Goal: Task Accomplishment & Management: Use online tool/utility

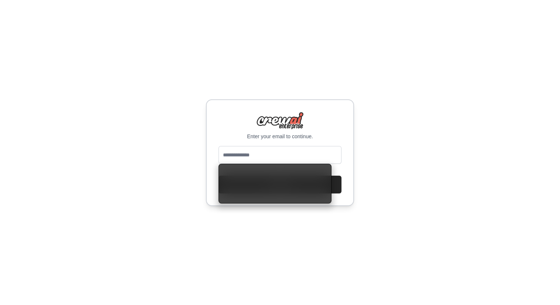
click at [158, 161] on div "Enter your email to continue. Continue" at bounding box center [280, 152] width 560 height 305
click at [249, 156] on input "email" at bounding box center [280, 155] width 123 height 18
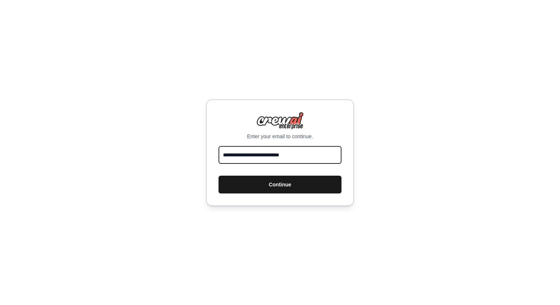
type input "**********"
click at [272, 184] on button "Continue" at bounding box center [280, 185] width 123 height 18
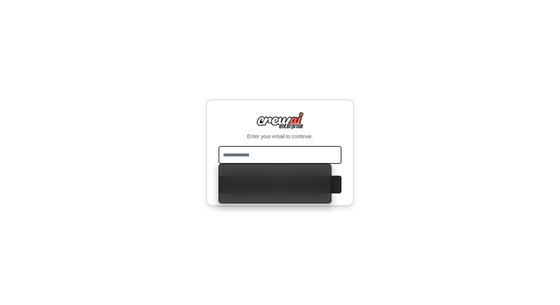
click at [246, 156] on input "email" at bounding box center [280, 155] width 123 height 18
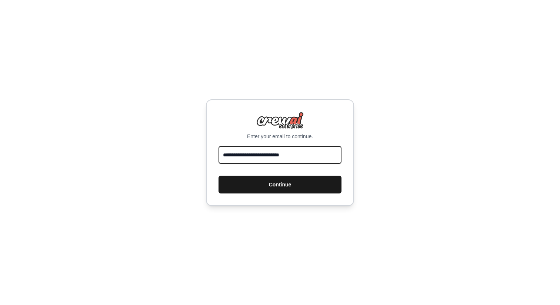
type input "**********"
click at [269, 186] on button "Continue" at bounding box center [280, 185] width 123 height 18
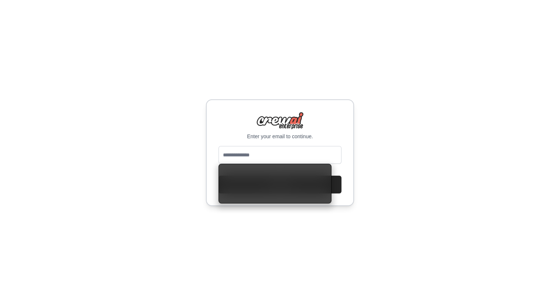
click at [165, 155] on div "Enter your email to continue. Continue" at bounding box center [280, 152] width 560 height 305
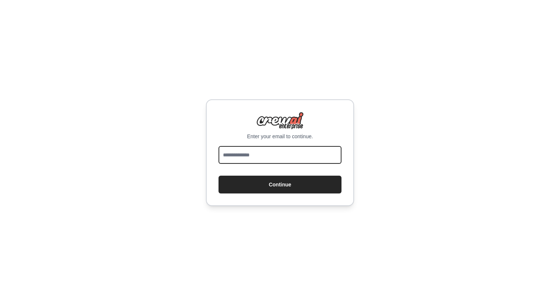
click at [237, 160] on input "email" at bounding box center [280, 155] width 123 height 18
type input "**********"
click at [219, 176] on button "Continue" at bounding box center [280, 185] width 123 height 18
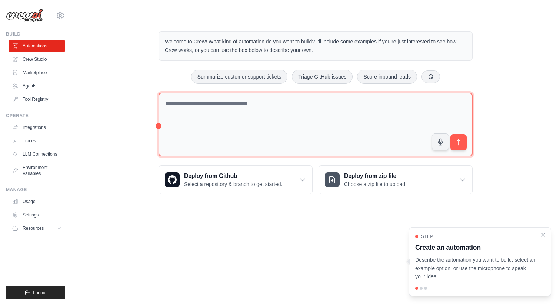
click at [185, 109] on textarea at bounding box center [316, 125] width 314 height 64
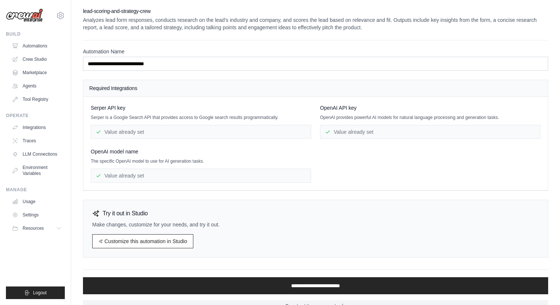
click at [349, 200] on div "Try it out in Studio Make changes, customize for your needs, and try it out. Cu…" at bounding box center [316, 229] width 466 height 58
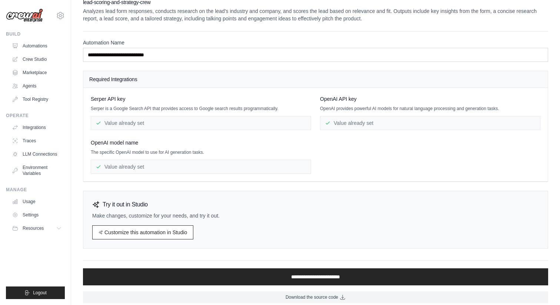
scroll to position [14, 0]
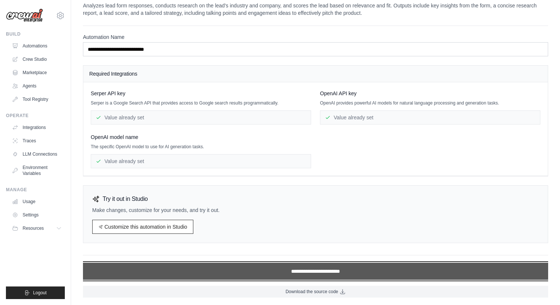
click at [277, 274] on input "**********" at bounding box center [316, 271] width 466 height 17
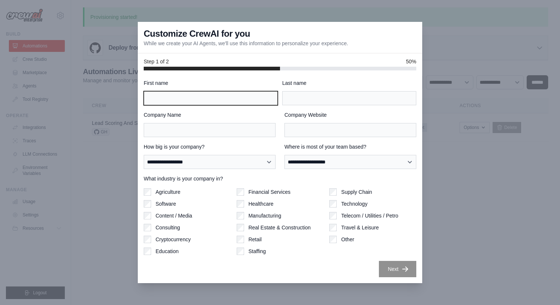
click at [191, 103] on input "First name" at bounding box center [211, 98] width 134 height 14
type input "**********"
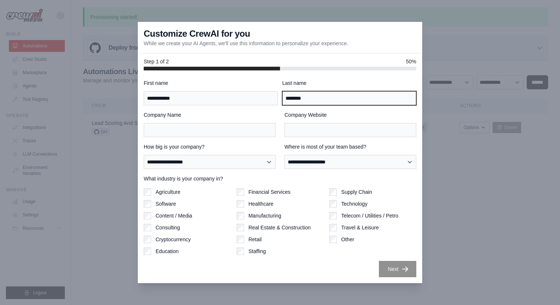
type input "********"
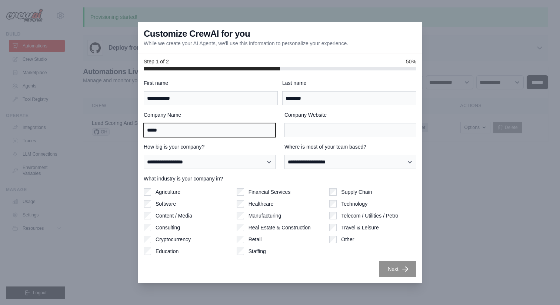
type input "*****"
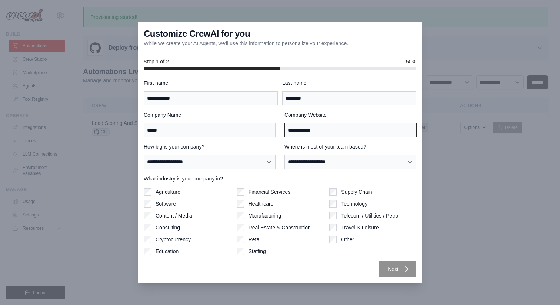
type input "**********"
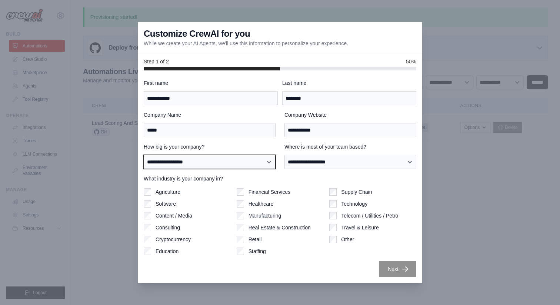
click at [224, 165] on select "**********" at bounding box center [210, 162] width 132 height 14
select select "**********"
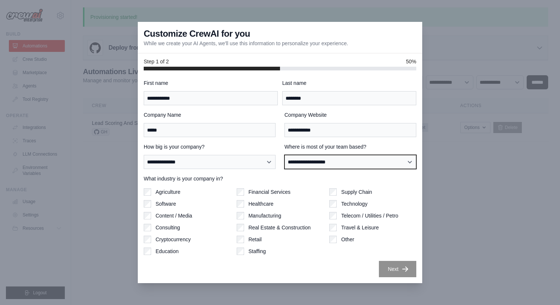
click at [318, 163] on select "**********" at bounding box center [351, 162] width 132 height 14
select select "******"
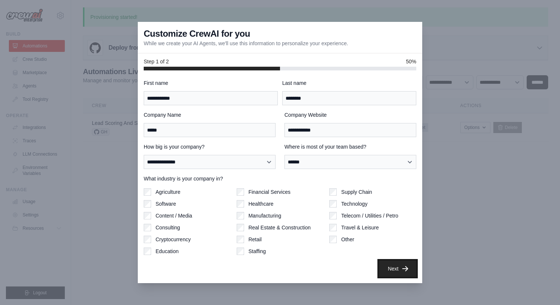
click at [393, 269] on button "Next" at bounding box center [397, 269] width 37 height 16
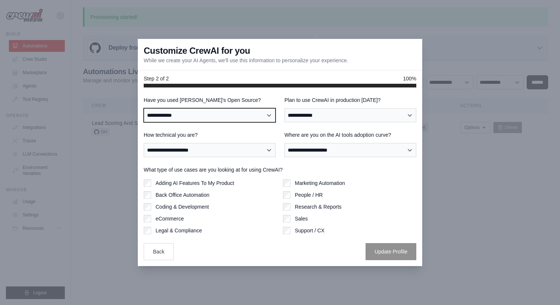
click at [232, 117] on select "**********" at bounding box center [210, 115] width 132 height 14
select select "**********"
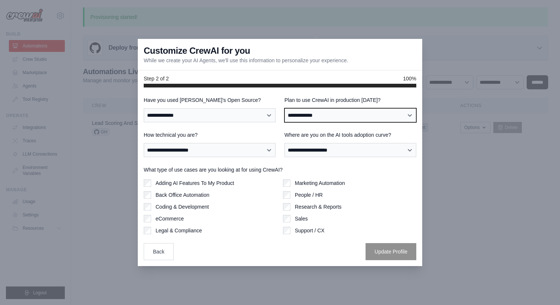
click at [305, 114] on select "**********" at bounding box center [351, 115] width 132 height 14
select select "*****"
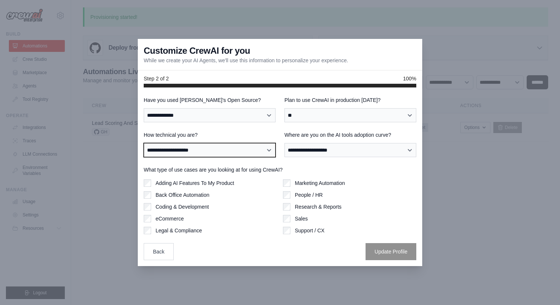
click at [222, 152] on select "**********" at bounding box center [210, 150] width 132 height 14
select select "**********"
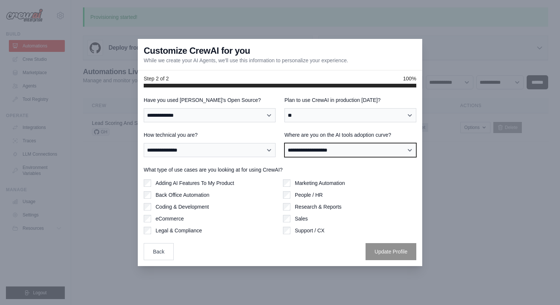
click at [305, 151] on select "**********" at bounding box center [351, 150] width 132 height 14
select select "**********"
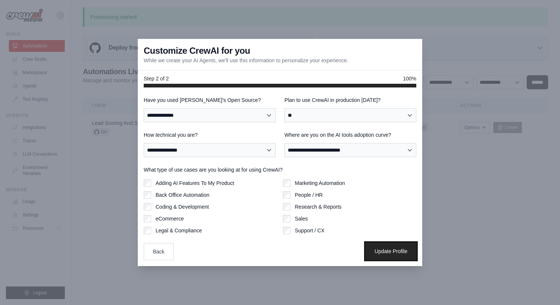
click at [387, 252] on button "Update Profile" at bounding box center [391, 251] width 51 height 17
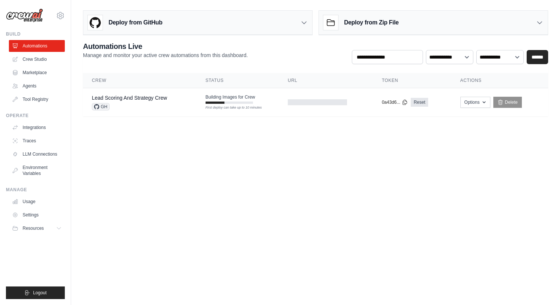
click at [365, 205] on body "massimiliano.cesaroni@alveo.it Settings Build Automations Crew Studio Resources" at bounding box center [280, 152] width 560 height 305
click at [486, 104] on icon "button" at bounding box center [484, 102] width 6 height 6
click at [165, 166] on body "massimiliano.cesaroni@alveo.it Settings Build Automations Crew Studio Resources" at bounding box center [280, 152] width 560 height 305
click at [102, 107] on span "GH" at bounding box center [101, 106] width 18 height 7
click at [166, 143] on body "massimiliano.cesaroni@alveo.it Settings Build Automations Crew Studio Resources" at bounding box center [280, 152] width 560 height 305
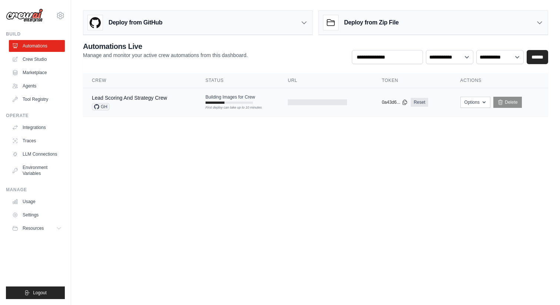
click at [102, 104] on span "GH" at bounding box center [101, 106] width 18 height 7
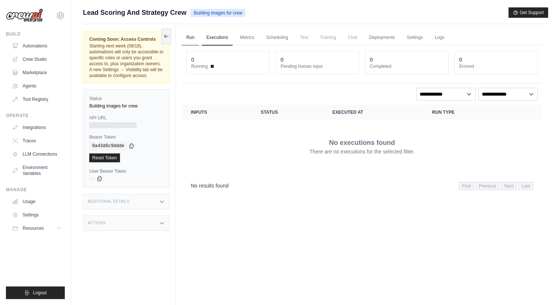
click at [190, 38] on link "Run" at bounding box center [190, 38] width 17 height 16
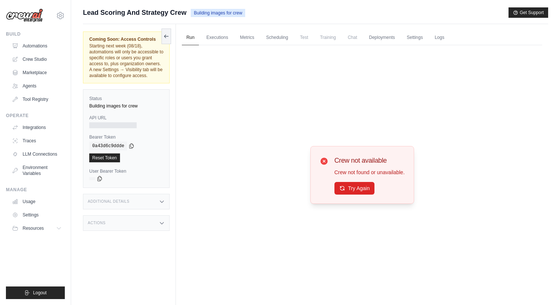
click at [256, 101] on div "Crew not available Crew not found or unavailable. Try Again" at bounding box center [362, 174] width 361 height 259
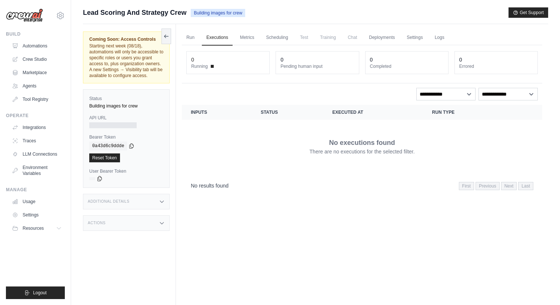
click at [160, 202] on icon at bounding box center [162, 202] width 6 height 6
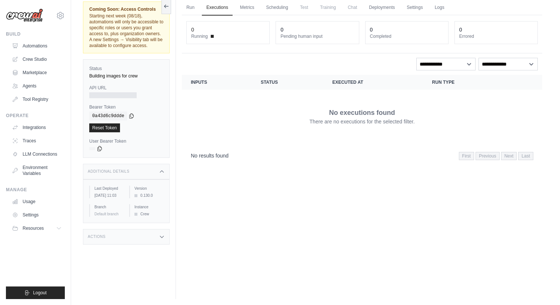
scroll to position [32, 0]
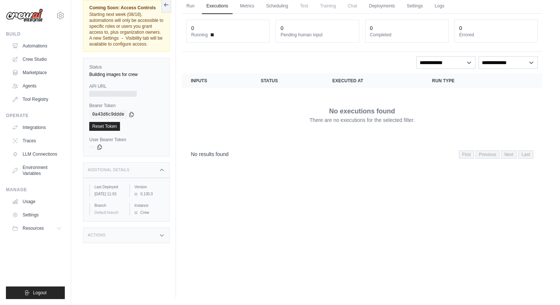
click at [156, 235] on div "Actions" at bounding box center [126, 236] width 87 height 16
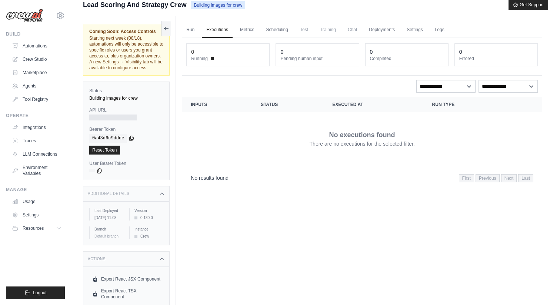
scroll to position [0, 0]
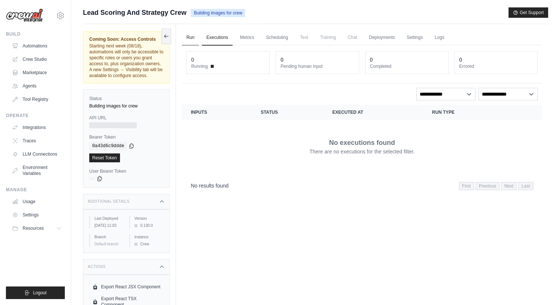
click at [189, 37] on link "Run" at bounding box center [190, 38] width 17 height 16
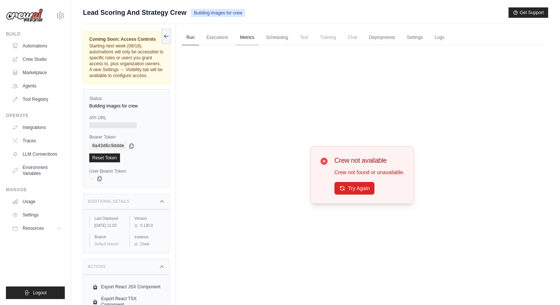
click at [252, 37] on link "Metrics" at bounding box center [247, 38] width 23 height 16
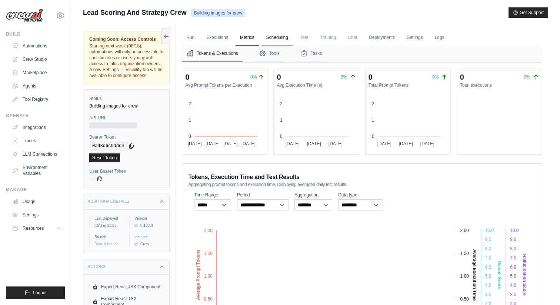
click at [275, 41] on link "Scheduling" at bounding box center [277, 38] width 31 height 16
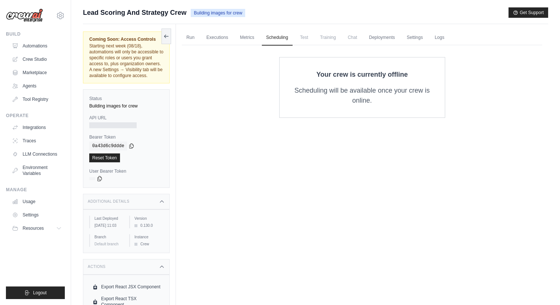
click at [304, 36] on span "Test" at bounding box center [304, 37] width 17 height 15
click at [383, 41] on link "Deployments" at bounding box center [382, 38] width 35 height 16
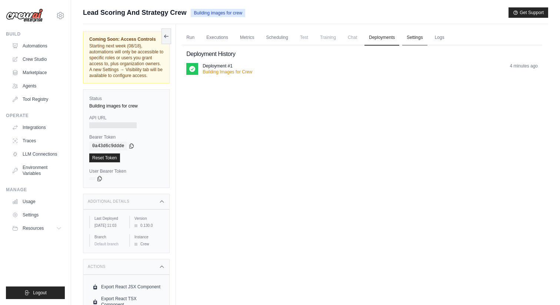
click at [411, 41] on link "Settings" at bounding box center [415, 38] width 25 height 16
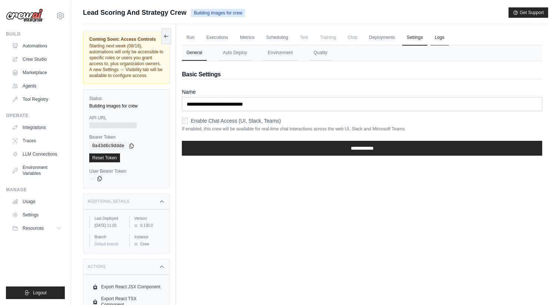
click at [440, 38] on link "Logs" at bounding box center [440, 38] width 19 height 16
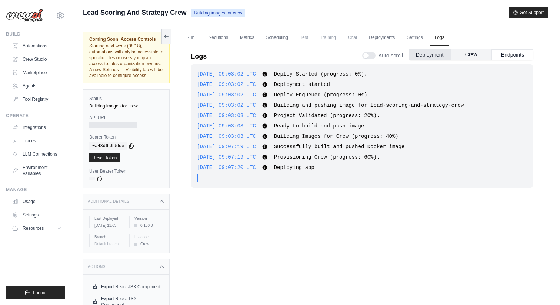
click at [473, 55] on button "Crew" at bounding box center [472, 54] width 42 height 11
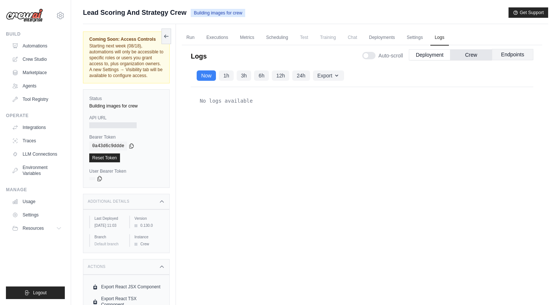
click at [510, 57] on button "Endpoints" at bounding box center [513, 54] width 42 height 11
click at [428, 57] on button "Deployment" at bounding box center [430, 54] width 42 height 11
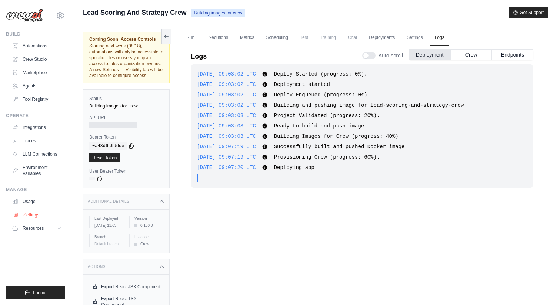
click at [30, 218] on link "Settings" at bounding box center [38, 215] width 56 height 12
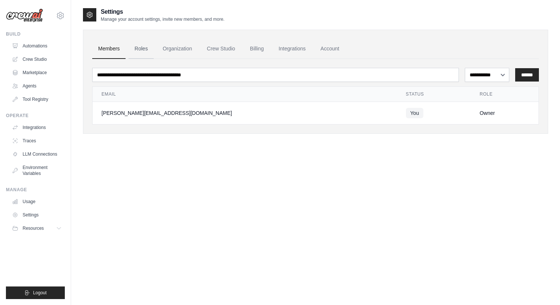
click at [142, 49] on link "Roles" at bounding box center [141, 49] width 25 height 20
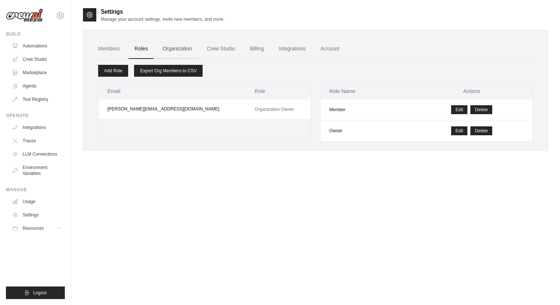
click at [172, 50] on link "Organization" at bounding box center [177, 49] width 41 height 20
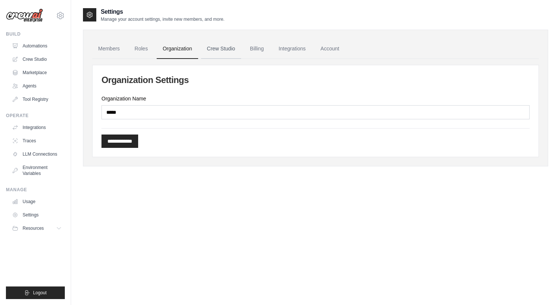
click at [222, 50] on link "Crew Studio" at bounding box center [221, 49] width 40 height 20
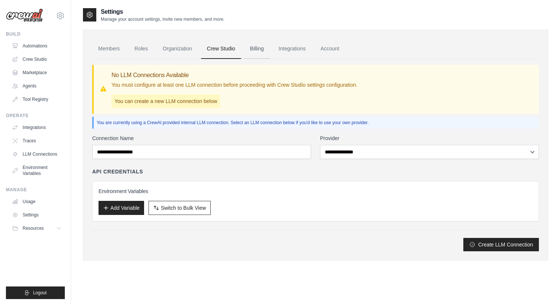
click at [253, 48] on link "Billing" at bounding box center [257, 49] width 26 height 20
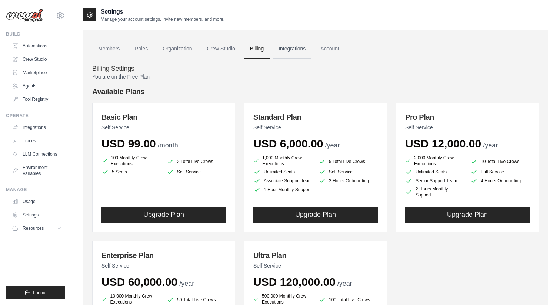
click at [291, 52] on link "Integrations" at bounding box center [292, 49] width 39 height 20
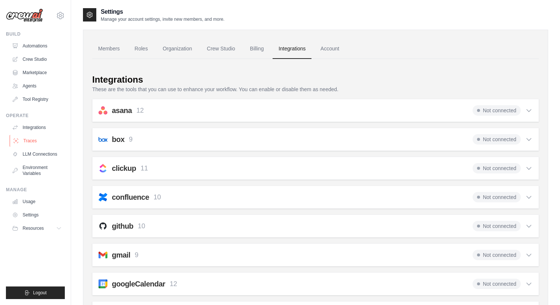
click at [28, 140] on link "Traces" at bounding box center [38, 141] width 56 height 12
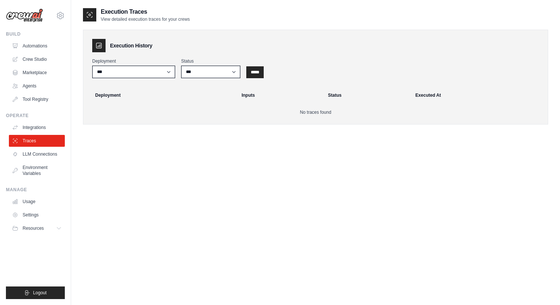
click at [32, 129] on link "Integrations" at bounding box center [37, 128] width 56 height 12
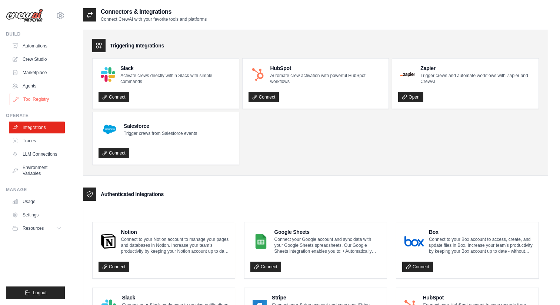
click at [33, 98] on link "Tool Registry" at bounding box center [38, 99] width 56 height 12
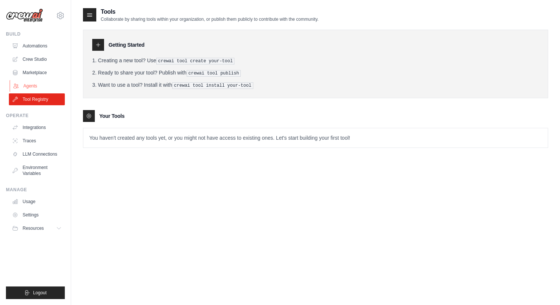
click at [33, 85] on link "Agents" at bounding box center [38, 86] width 56 height 12
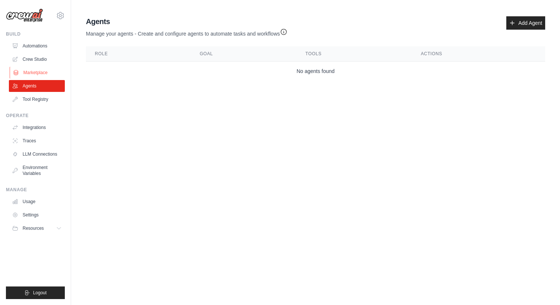
click at [34, 75] on link "Marketplace" at bounding box center [38, 73] width 56 height 12
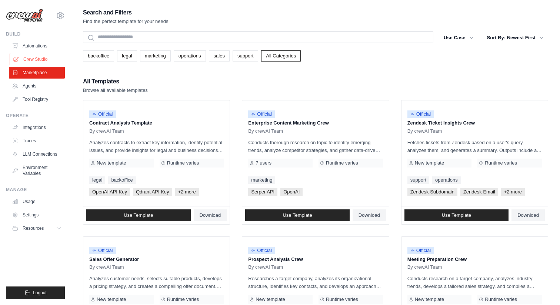
click at [32, 60] on link "Crew Studio" at bounding box center [38, 59] width 56 height 12
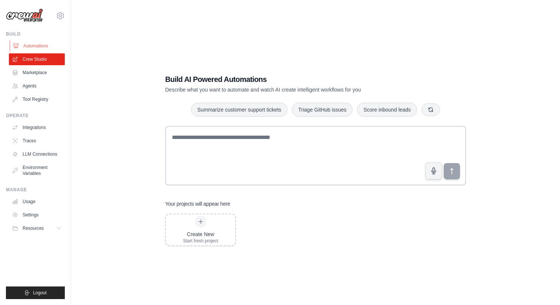
click at [37, 46] on link "Automations" at bounding box center [38, 46] width 56 height 12
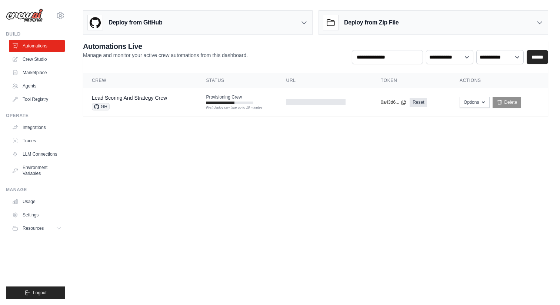
click at [304, 23] on icon at bounding box center [304, 23] width 4 height 2
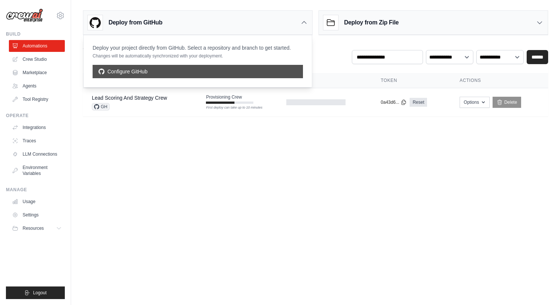
click at [119, 75] on link "Configure GitHub" at bounding box center [198, 71] width 211 height 13
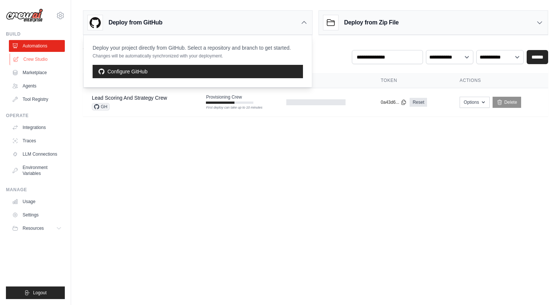
click at [37, 63] on link "Crew Studio" at bounding box center [38, 59] width 56 height 12
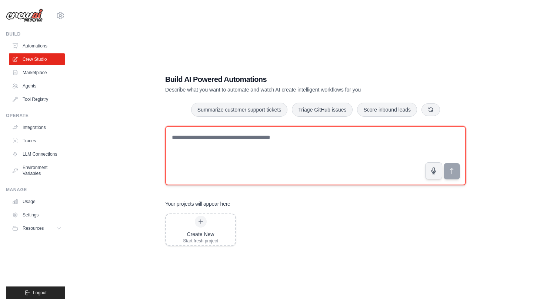
click at [225, 141] on textarea at bounding box center [315, 155] width 301 height 59
paste textarea "**********"
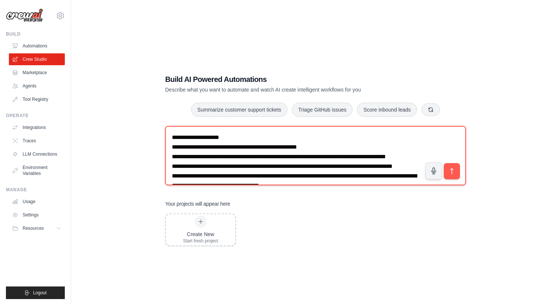
click at [176, 149] on textarea at bounding box center [315, 155] width 301 height 59
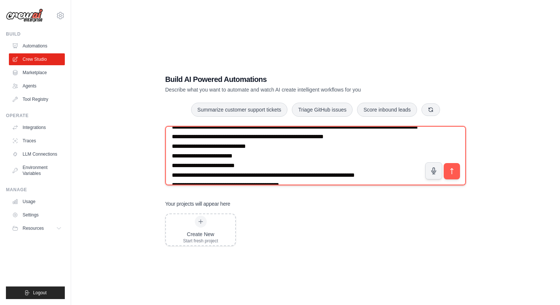
scroll to position [75, 0]
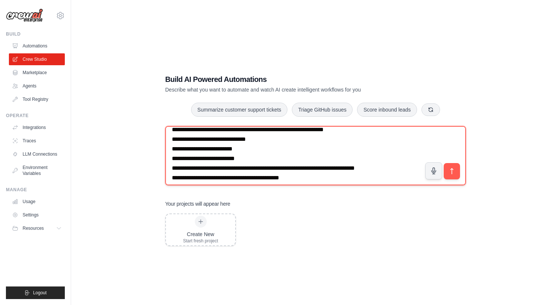
click at [175, 157] on textarea at bounding box center [315, 155] width 301 height 59
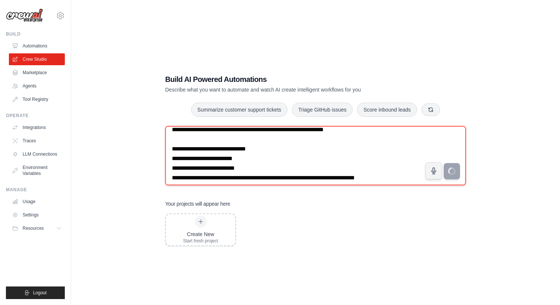
type textarea "**********"
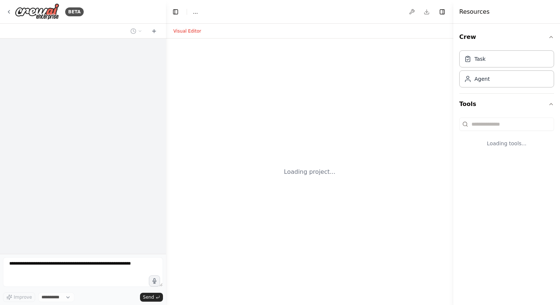
select select "****"
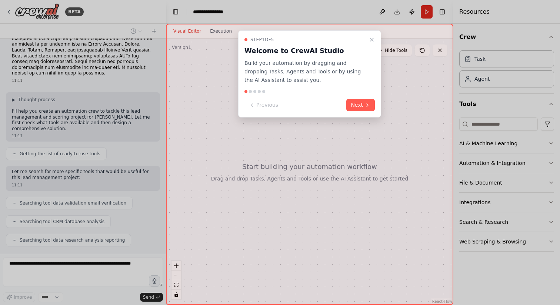
scroll to position [203, 0]
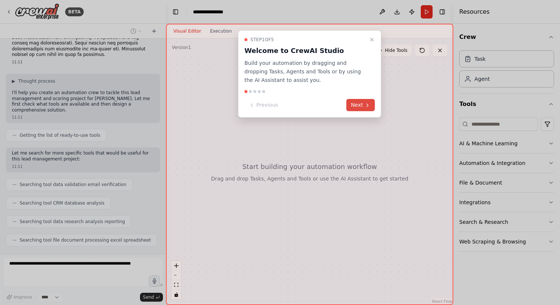
click at [355, 107] on button "Next" at bounding box center [361, 105] width 29 height 12
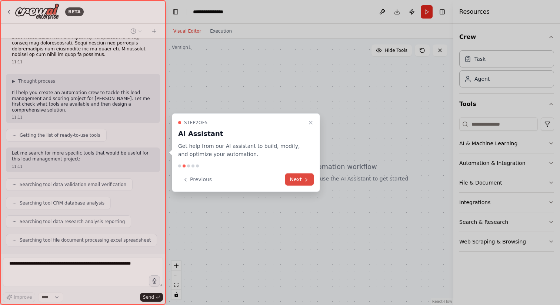
click at [299, 178] on button "Next" at bounding box center [299, 179] width 29 height 12
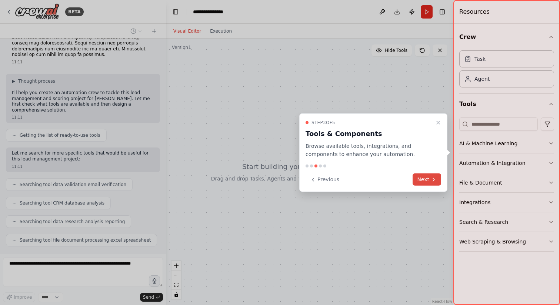
click at [427, 180] on button "Next" at bounding box center [427, 179] width 29 height 12
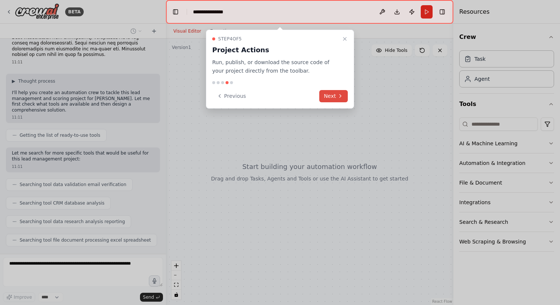
click at [331, 95] on button "Next" at bounding box center [333, 96] width 29 height 12
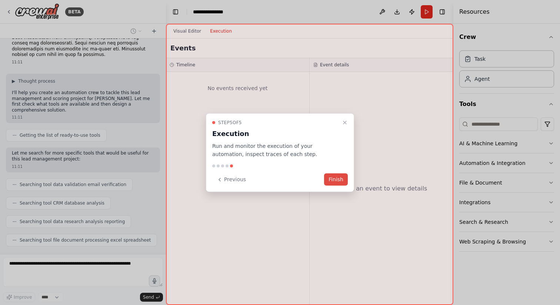
click at [334, 181] on button "Finish" at bounding box center [336, 179] width 24 height 12
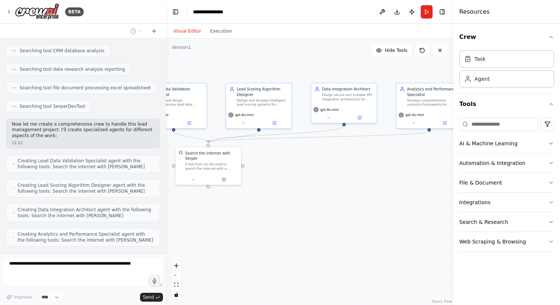
scroll to position [380, 0]
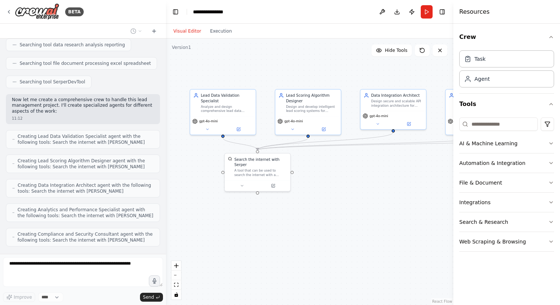
drag, startPoint x: 373, startPoint y: 256, endPoint x: 329, endPoint y: 231, distance: 51.0
click at [329, 231] on div ".deletable-edge-delete-btn { width: 20px; height: 20px; border: 0px solid #ffff…" at bounding box center [310, 172] width 288 height 266
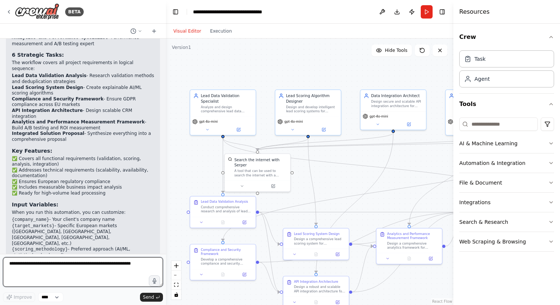
scroll to position [943, 0]
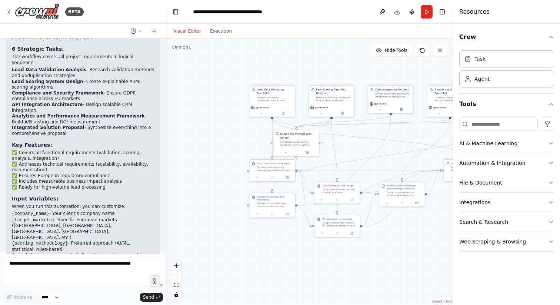
drag, startPoint x: 424, startPoint y: 261, endPoint x: 431, endPoint y: 227, distance: 35.3
click at [431, 227] on div ".deletable-edge-delete-btn { width: 20px; height: 20px; border: 0px solid #ffff…" at bounding box center [310, 172] width 288 height 266
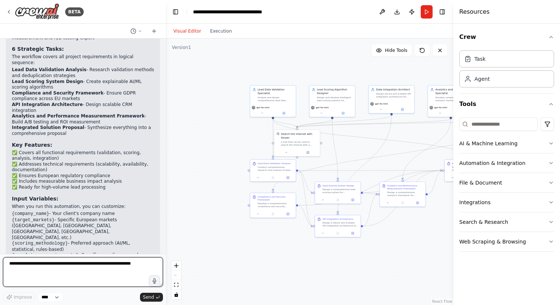
click at [94, 268] on textarea at bounding box center [83, 272] width 160 height 30
click at [130, 268] on textarea at bounding box center [83, 272] width 160 height 30
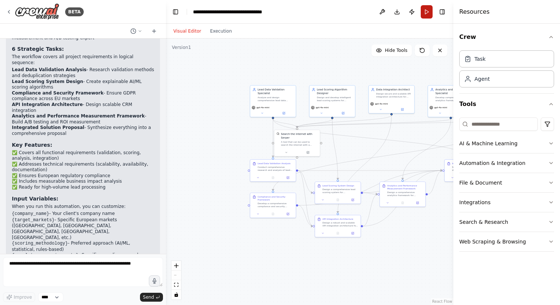
click at [427, 9] on button "Run" at bounding box center [427, 11] width 12 height 13
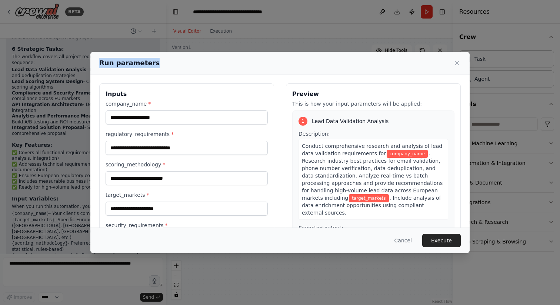
drag, startPoint x: 223, startPoint y: 60, endPoint x: 232, endPoint y: 44, distance: 17.8
click at [232, 44] on div "Run parameters Inputs company_name * regulatory_requirements * scoring_methodol…" at bounding box center [280, 152] width 560 height 305
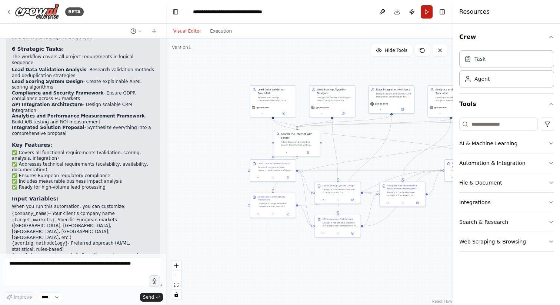
click at [428, 13] on button "Run" at bounding box center [427, 11] width 12 height 13
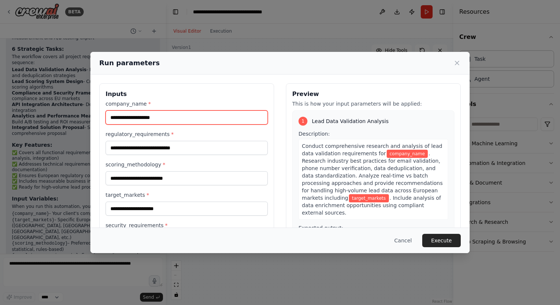
click at [160, 117] on input "company_name *" at bounding box center [187, 117] width 162 height 14
type input "*****"
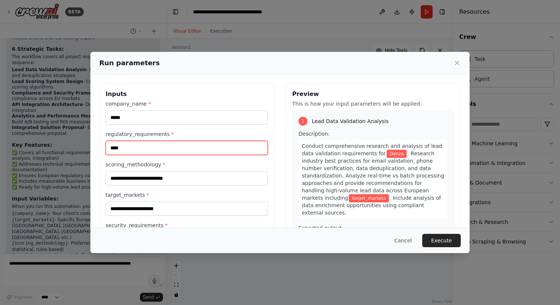
type input "****"
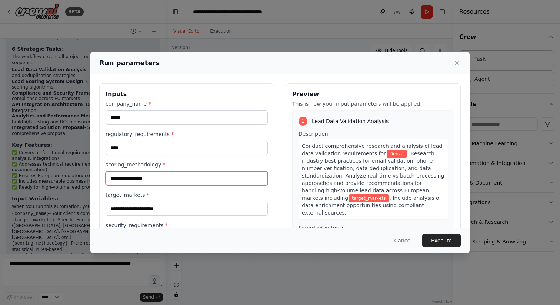
type input "**********"
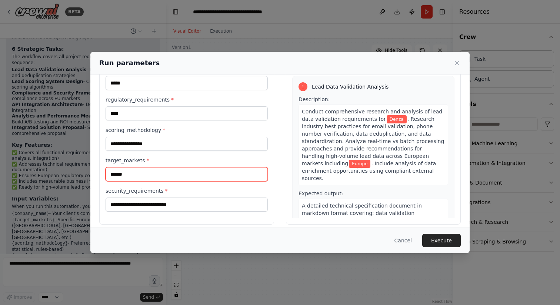
scroll to position [40, 0]
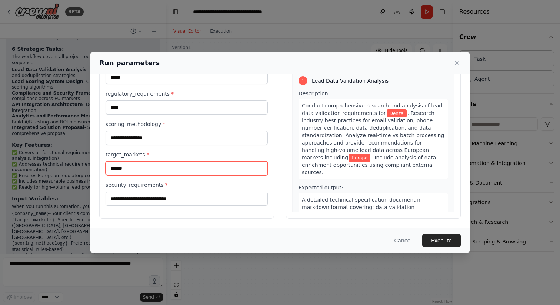
type input "******"
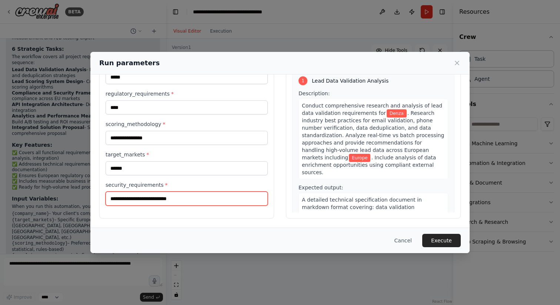
click at [193, 202] on input "security_requirements *" at bounding box center [187, 199] width 162 height 14
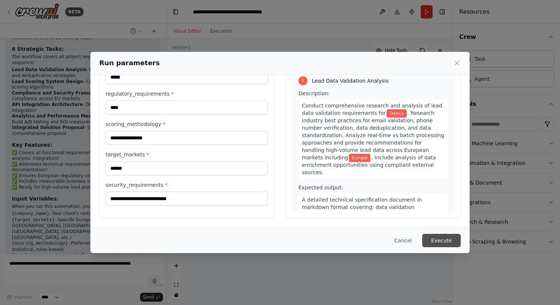
click at [437, 240] on button "Execute" at bounding box center [442, 240] width 39 height 13
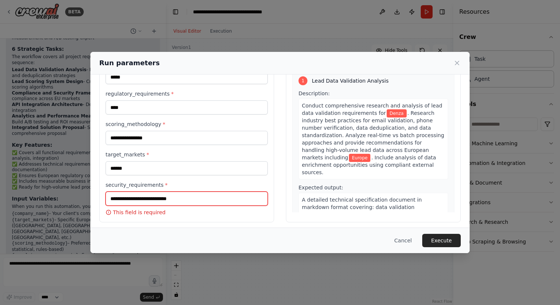
click at [155, 199] on input "security_requirements *" at bounding box center [187, 199] width 162 height 14
type input "**********"
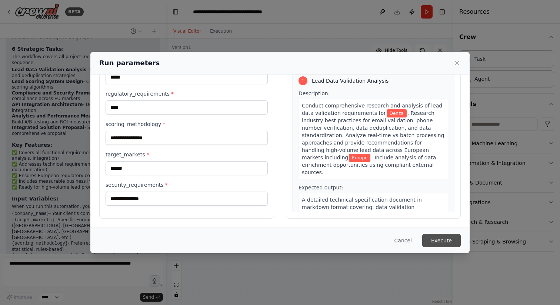
click at [451, 242] on button "Execute" at bounding box center [442, 240] width 39 height 13
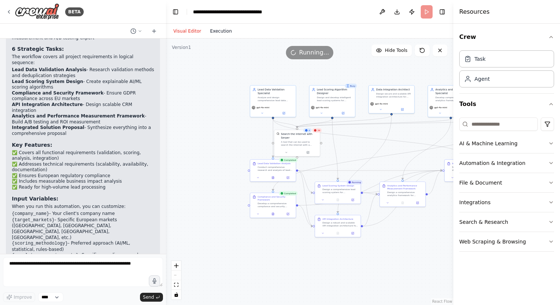
click at [216, 30] on button "Execution" at bounding box center [221, 31] width 31 height 9
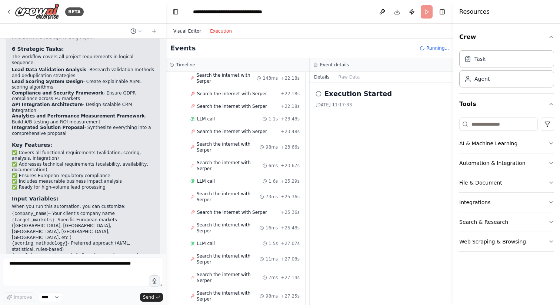
scroll to position [1172, 0]
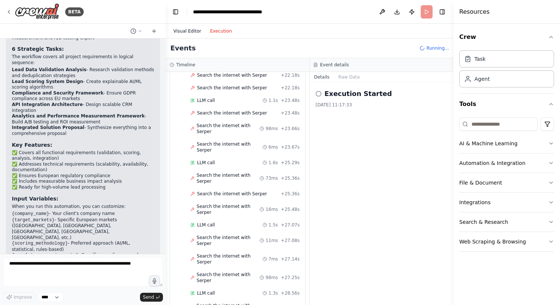
click at [184, 30] on button "Visual Editor" at bounding box center [187, 31] width 37 height 9
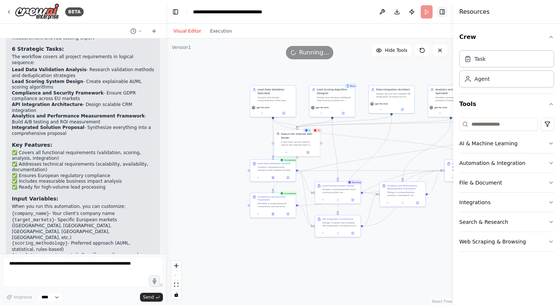
click at [442, 13] on button "Toggle Right Sidebar" at bounding box center [442, 12] width 10 height 10
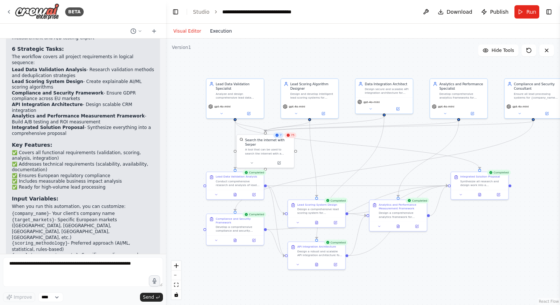
click at [217, 34] on button "Execution" at bounding box center [221, 31] width 31 height 9
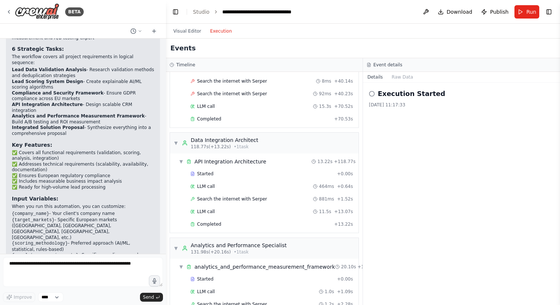
scroll to position [1695, 0]
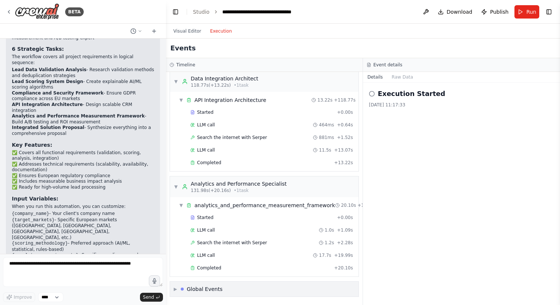
click at [175, 291] on span "▶" at bounding box center [175, 289] width 3 height 6
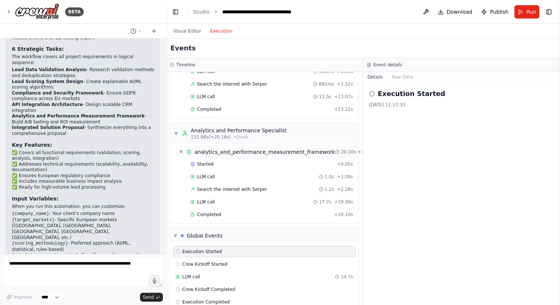
scroll to position [1762, 0]
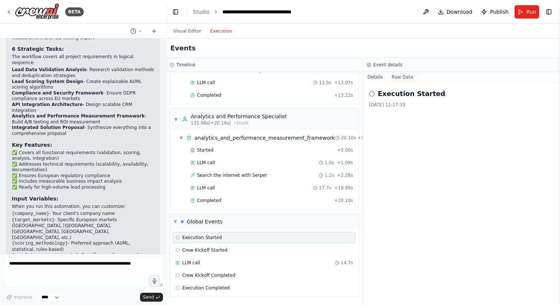
click at [401, 80] on button "Raw Data" at bounding box center [403, 77] width 30 height 10
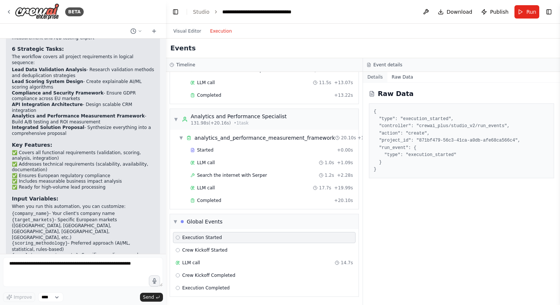
click at [374, 75] on button "Details" at bounding box center [375, 77] width 24 height 10
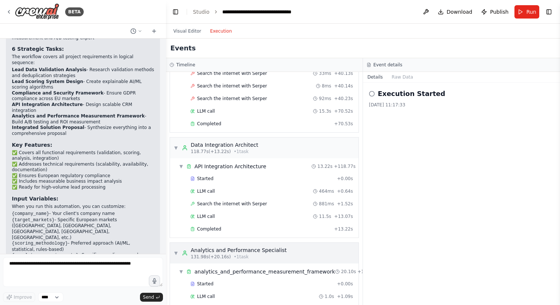
scroll to position [1627, 0]
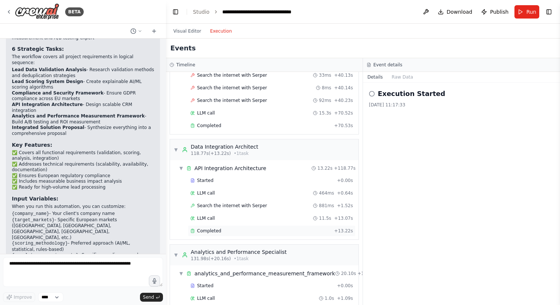
click at [212, 227] on div "Completed + 13.22s" at bounding box center [272, 230] width 168 height 11
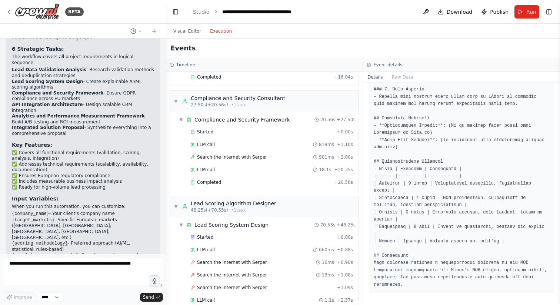
scroll to position [218, 0]
click at [211, 223] on div "Lead Scoring System Design" at bounding box center [232, 223] width 74 height 7
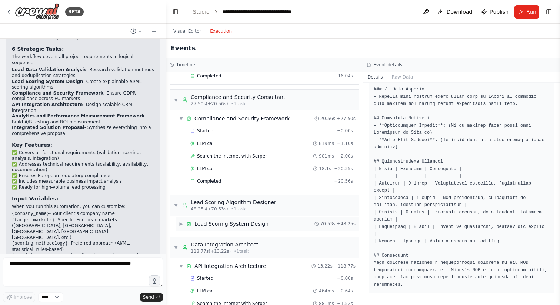
click at [237, 223] on div "Lead Scoring System Design" at bounding box center [232, 223] width 74 height 7
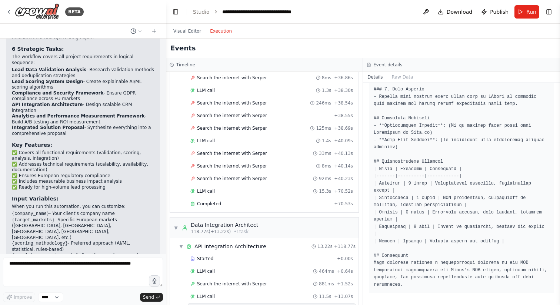
scroll to position [1534, 0]
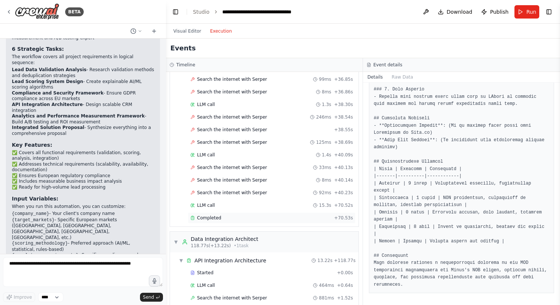
click at [211, 216] on span "Completed" at bounding box center [209, 218] width 24 height 6
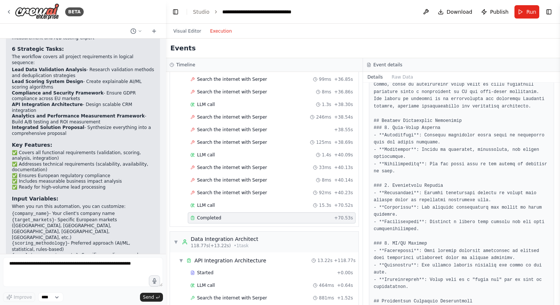
scroll to position [0, 0]
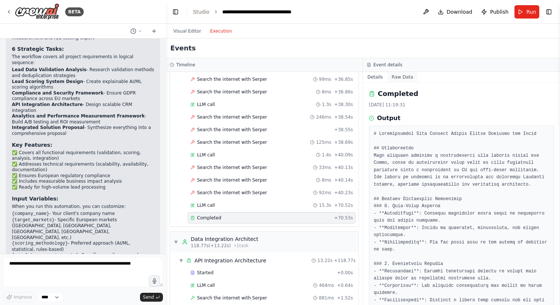
click at [404, 79] on button "Raw Data" at bounding box center [403, 77] width 30 height 10
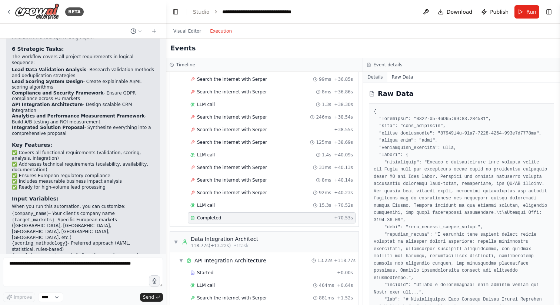
click at [378, 75] on button "Details" at bounding box center [375, 77] width 24 height 10
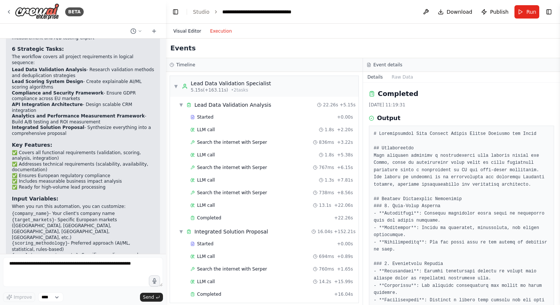
click at [191, 30] on button "Visual Editor" at bounding box center [187, 31] width 37 height 9
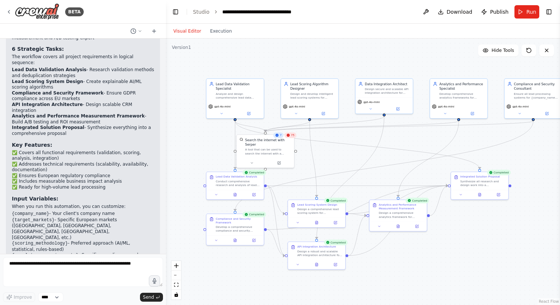
drag, startPoint x: 53, startPoint y: 225, endPoint x: 131, endPoint y: 238, distance: 79.3
click at [131, 269] on p "This crew will deliver a complete, enterprise-ready solution proposal that addr…" at bounding box center [83, 277] width 142 height 17
click at [466, 13] on span "Download" at bounding box center [460, 11] width 26 height 7
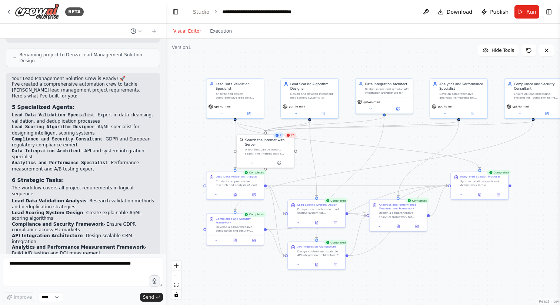
scroll to position [825, 0]
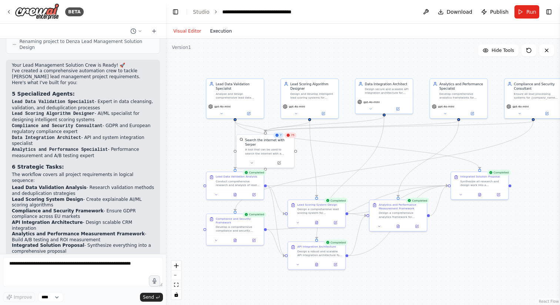
click at [225, 33] on button "Execution" at bounding box center [221, 31] width 31 height 9
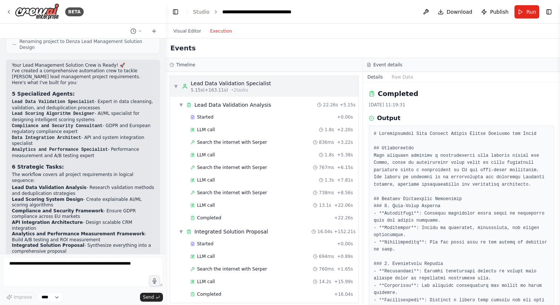
click at [177, 87] on span "▼" at bounding box center [176, 86] width 4 height 6
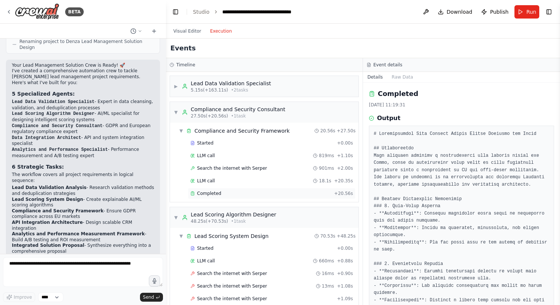
click at [212, 196] on div "Completed + 20.56s" at bounding box center [272, 193] width 168 height 11
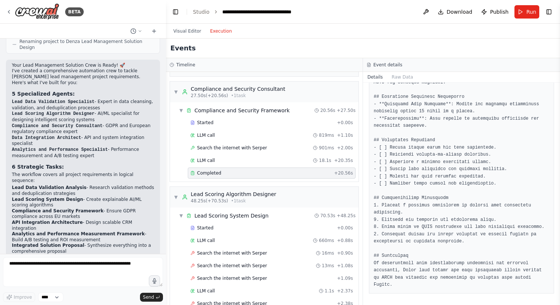
scroll to position [0, 0]
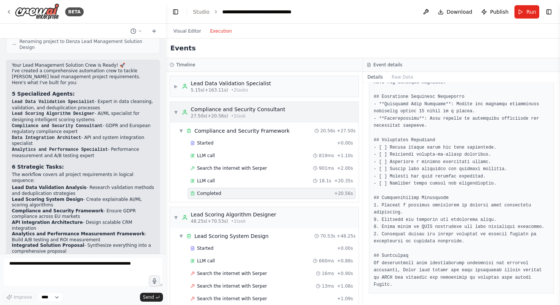
click at [178, 114] on span "▼" at bounding box center [176, 112] width 4 height 6
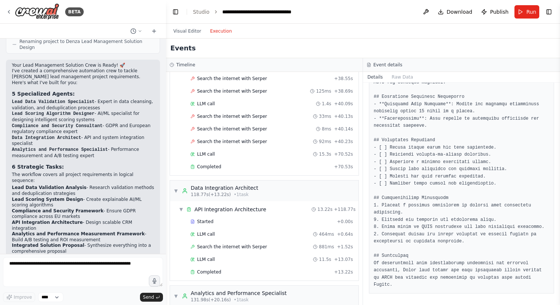
scroll to position [1299, 0]
click at [211, 156] on span "LLM call" at bounding box center [206, 155] width 18 height 6
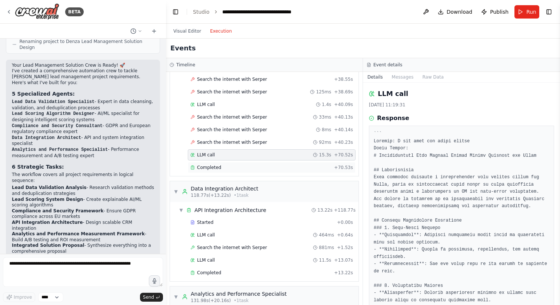
click at [211, 169] on span "Completed" at bounding box center [209, 168] width 24 height 6
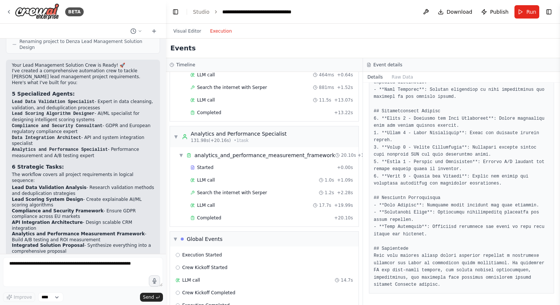
scroll to position [1462, 0]
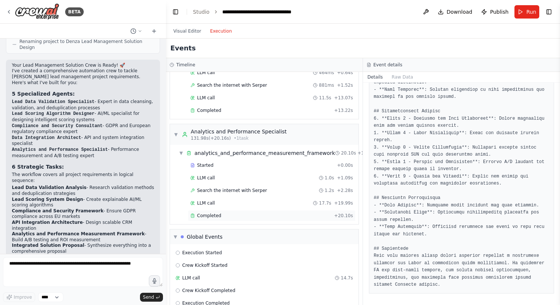
click at [221, 216] on div "Completed" at bounding box center [261, 216] width 141 height 6
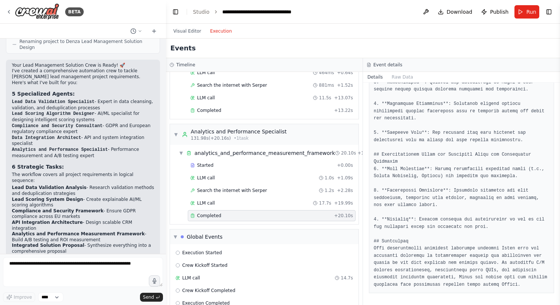
scroll to position [1477, 0]
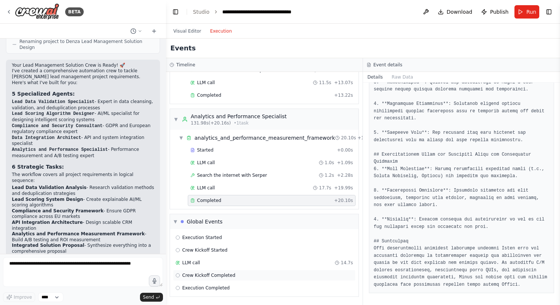
click at [194, 278] on span "Crew Kickoff Completed" at bounding box center [208, 275] width 53 height 6
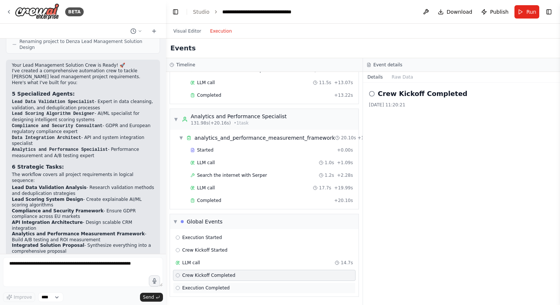
click at [195, 289] on span "Execution Completed" at bounding box center [205, 288] width 47 height 6
click at [192, 259] on div "LLM call 14.7s" at bounding box center [264, 262] width 183 height 11
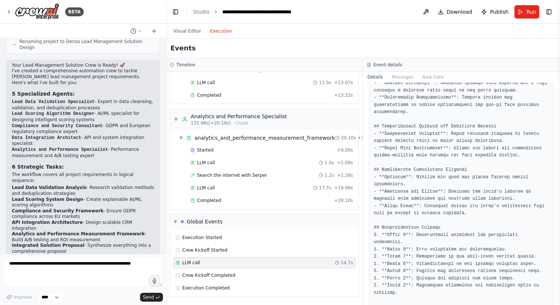
scroll to position [537, 0]
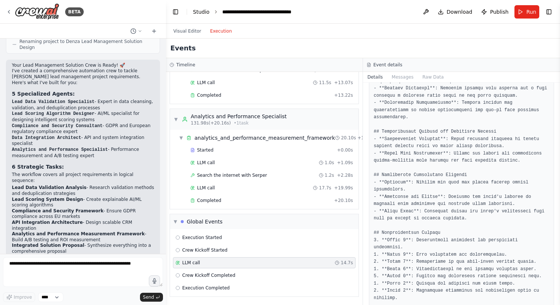
click at [201, 11] on link "Studio" at bounding box center [201, 12] width 17 height 6
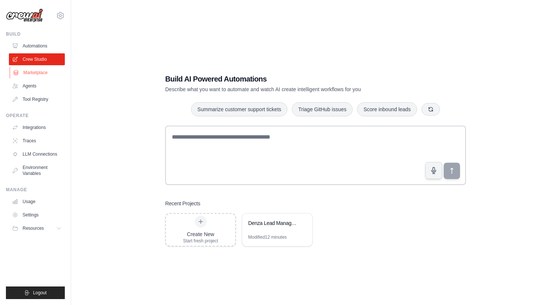
click at [30, 71] on link "Marketplace" at bounding box center [38, 73] width 56 height 12
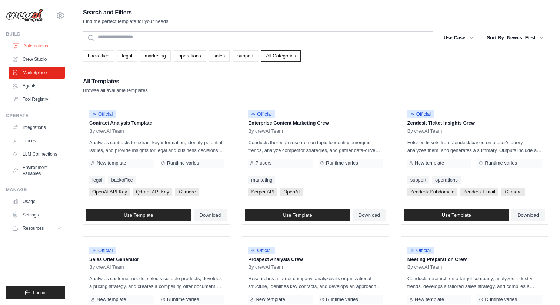
click at [40, 45] on link "Automations" at bounding box center [38, 46] width 56 height 12
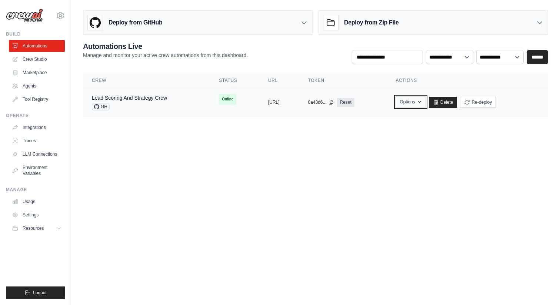
click at [423, 103] on icon "button" at bounding box center [420, 102] width 6 height 6
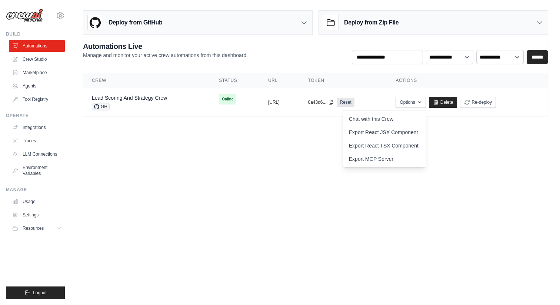
click at [384, 205] on body "[PERSON_NAME][EMAIL_ADDRESS][DOMAIN_NAME] Settings Build Automations Crew Studi…" at bounding box center [280, 152] width 560 height 305
click at [143, 97] on link "Lead Scoring And Strategy Crew" at bounding box center [129, 98] width 75 height 6
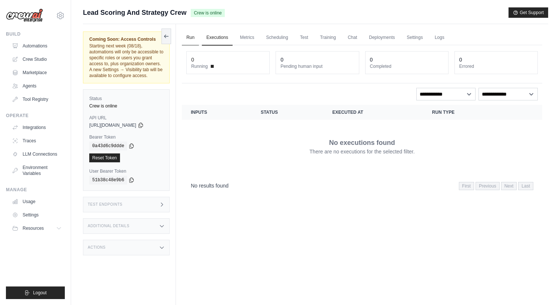
click at [192, 35] on link "Run" at bounding box center [190, 38] width 17 height 16
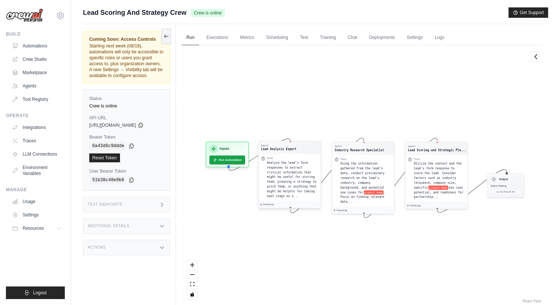
click at [288, 160] on div "Task Analyze the lead's form responses to extract critical information that mig…" at bounding box center [292, 177] width 51 height 42
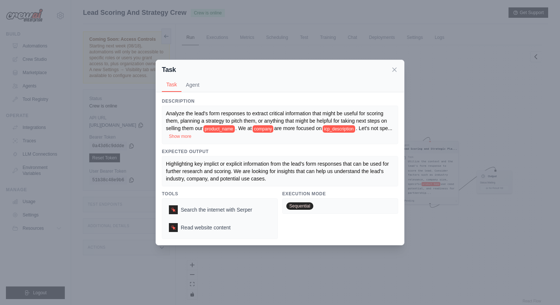
click at [189, 136] on button "Show more" at bounding box center [180, 136] width 23 height 6
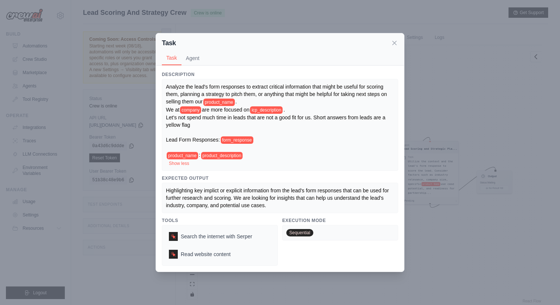
click at [429, 91] on div "Task Task Agent Description [PERSON_NAME] the lead's form responses to extract …" at bounding box center [280, 152] width 560 height 305
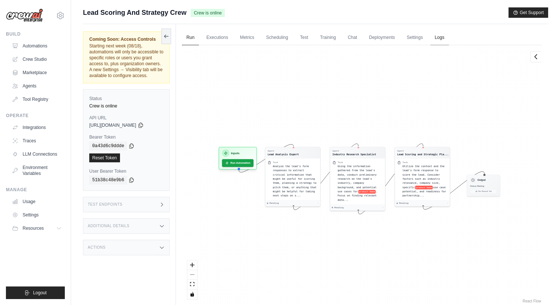
click at [440, 37] on link "Logs" at bounding box center [440, 38] width 19 height 16
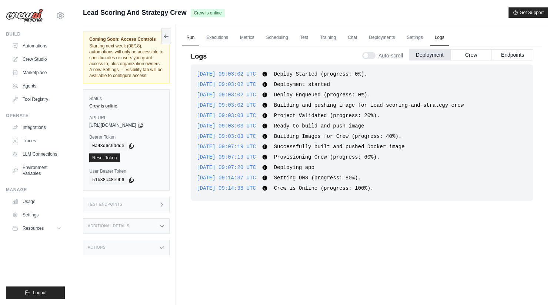
click at [191, 36] on link "Run" at bounding box center [190, 38] width 17 height 16
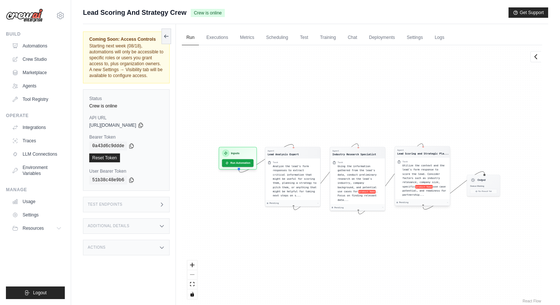
click at [408, 166] on span "Utilize the context and the lead's form response to score the lead. Consider fa…" at bounding box center [424, 176] width 42 height 24
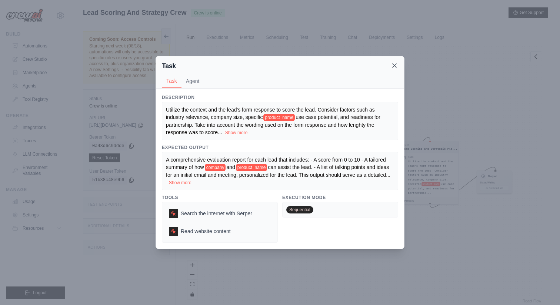
click at [397, 65] on icon at bounding box center [394, 65] width 7 height 7
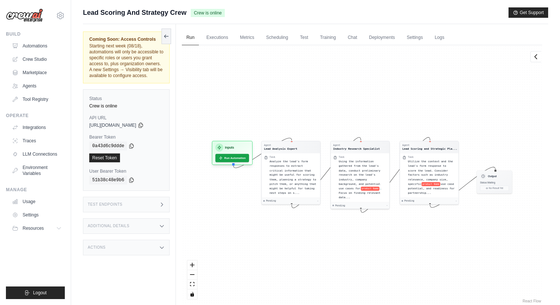
click at [118, 205] on h3 "Test Endpoints" at bounding box center [105, 204] width 35 height 4
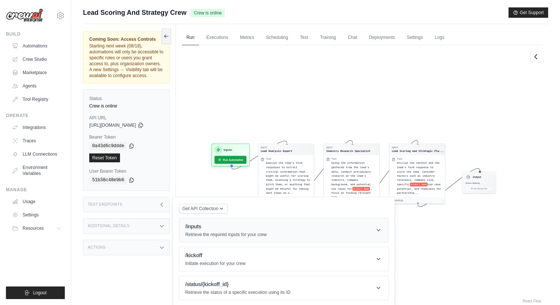
click at [204, 233] on p "Retrieve the required inputs for your crew" at bounding box center [226, 235] width 82 height 6
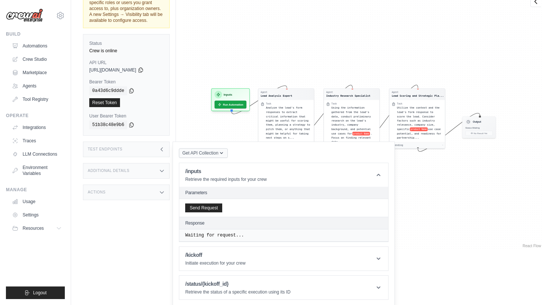
scroll to position [56, 0]
click at [118, 189] on div "Actions" at bounding box center [126, 191] width 87 height 16
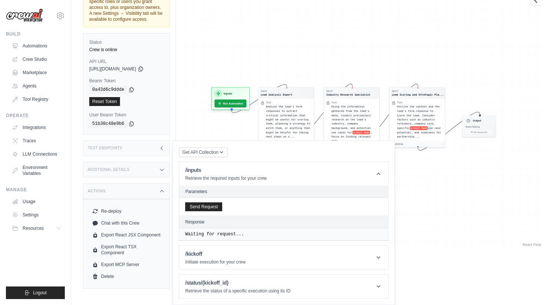
click at [191, 114] on div "Agent Lead Analysis Expert Task Analyze the lead's form responses to extract cr…" at bounding box center [362, 118] width 361 height 259
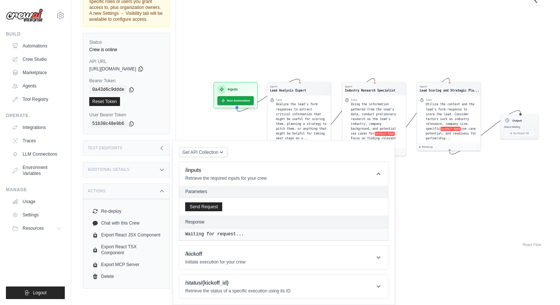
click at [132, 69] on span "[URL][DOMAIN_NAME]" at bounding box center [112, 69] width 47 height 6
click at [202, 52] on div "Agent Lead Analysis Expert Task Analyze the lead's form responses to extract cr…" at bounding box center [362, 118] width 361 height 259
drag, startPoint x: 169, startPoint y: 32, endPoint x: 172, endPoint y: 75, distance: 42.4
click at [172, 75] on div "Coming Soon: Access Controls Starting next week (08/18), automations will only …" at bounding box center [129, 120] width 93 height 305
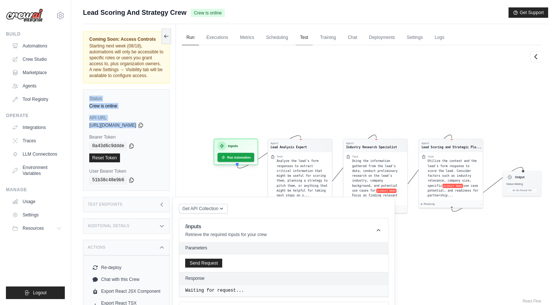
click at [302, 38] on link "Test" at bounding box center [304, 38] width 17 height 16
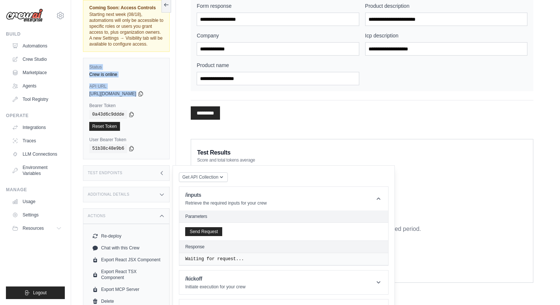
scroll to position [141, 0]
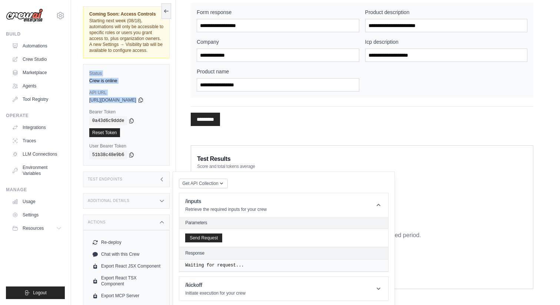
click at [412, 181] on div "**********" at bounding box center [362, 180] width 330 height 16
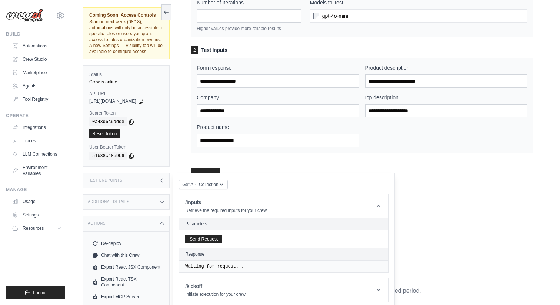
scroll to position [85, 0]
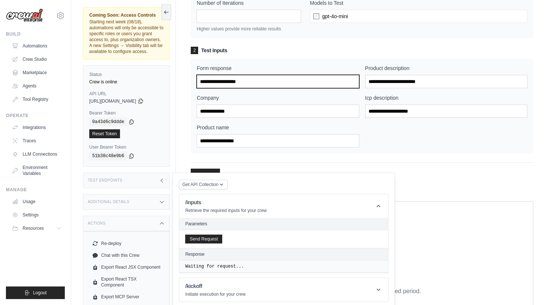
click at [274, 83] on input "Form response" at bounding box center [278, 81] width 162 height 13
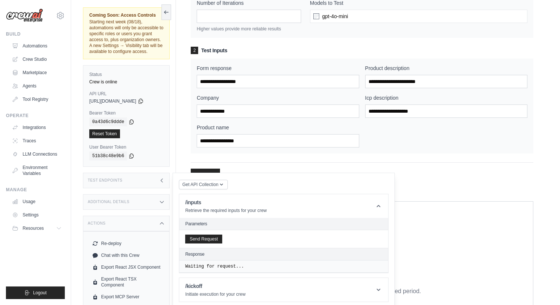
scroll to position [45, 0]
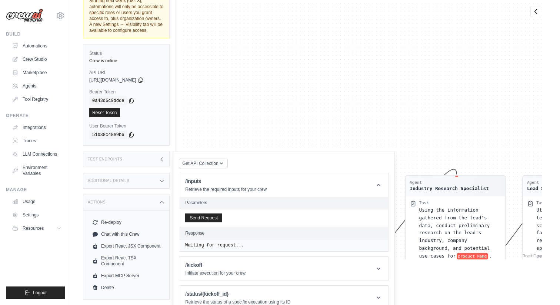
drag, startPoint x: 284, startPoint y: 26, endPoint x: 278, endPoint y: 148, distance: 122.1
click at [278, 148] on div "Agent Lead Analysis Expert Task Analyze the lead's form responses to extract cr…" at bounding box center [362, 129] width 361 height 259
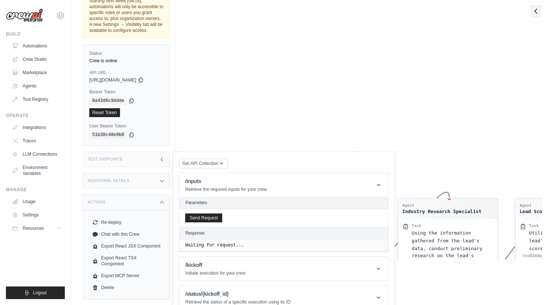
click at [534, 11] on icon at bounding box center [536, 10] width 7 height 7
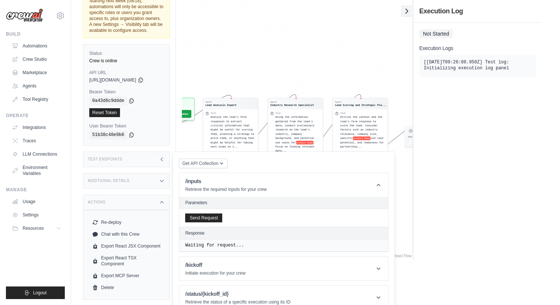
click at [407, 13] on icon at bounding box center [406, 10] width 7 height 7
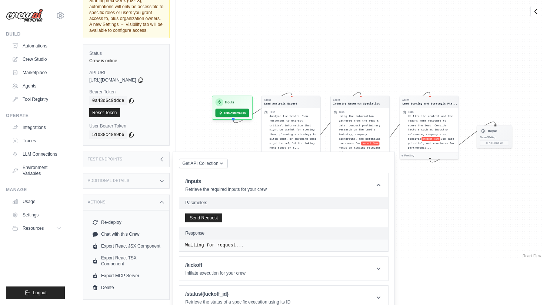
scroll to position [56, 0]
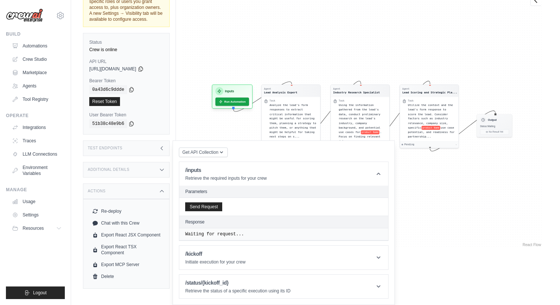
click at [161, 191] on icon at bounding box center [161, 191] width 3 height 2
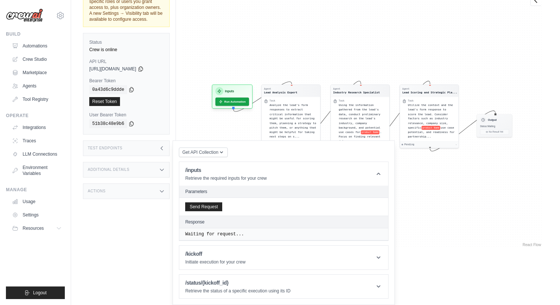
click at [160, 149] on icon at bounding box center [162, 148] width 6 height 6
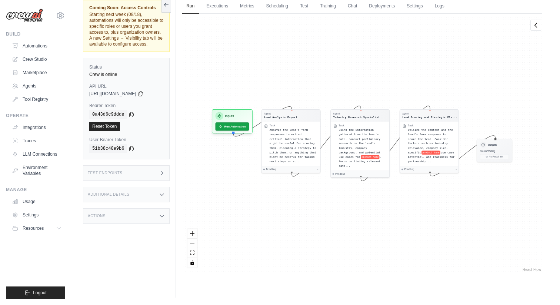
scroll to position [32, 0]
click at [304, 7] on link "Test" at bounding box center [304, 7] width 17 height 16
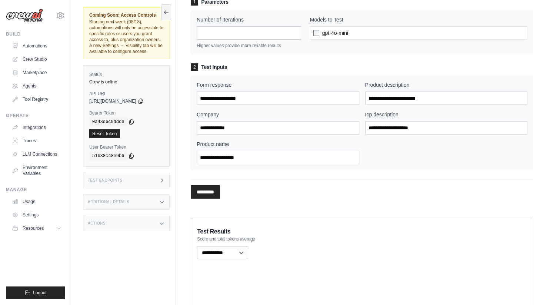
scroll to position [59, 0]
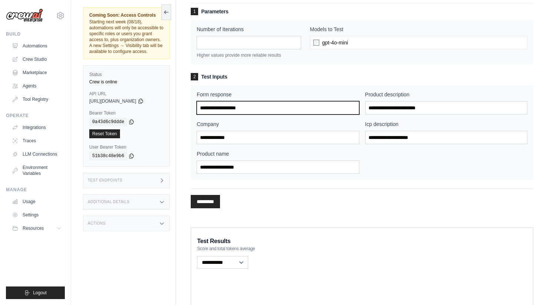
click at [229, 109] on input "Form response" at bounding box center [278, 107] width 162 height 13
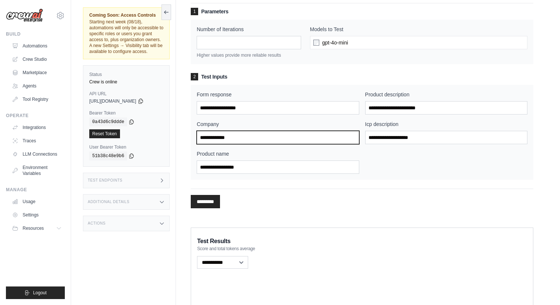
click at [228, 137] on input "Company" at bounding box center [278, 137] width 162 height 13
type input "**"
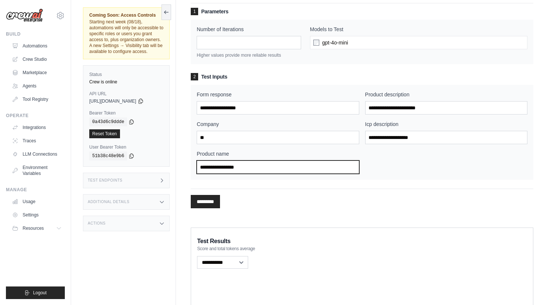
click at [246, 164] on input "Product name" at bounding box center [278, 166] width 162 height 13
type input "*"
type input "****"
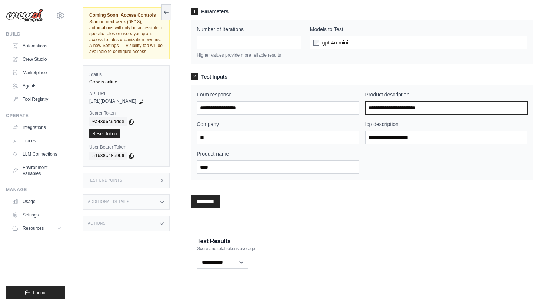
click at [391, 107] on input "Product description" at bounding box center [446, 107] width 162 height 13
type input "***"
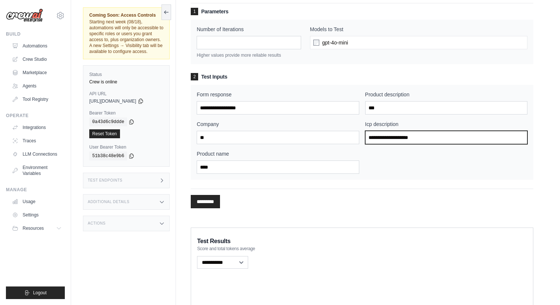
click at [399, 140] on input "Icp description" at bounding box center [446, 137] width 162 height 13
type input "***"
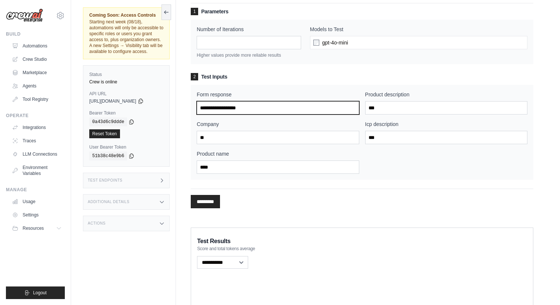
click at [264, 111] on input "Form response" at bounding box center [278, 107] width 162 height 13
type input "**********"
click at [216, 197] on input "*********" at bounding box center [205, 201] width 29 height 13
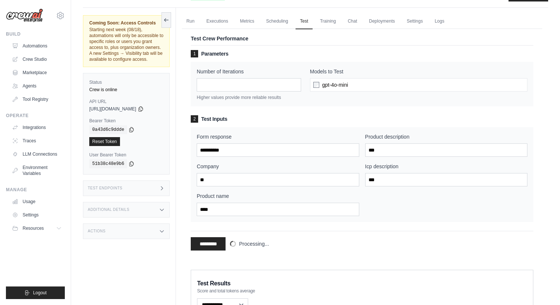
scroll to position [0, 0]
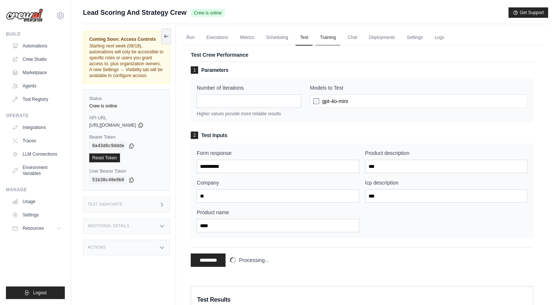
click at [331, 40] on link "Training" at bounding box center [328, 38] width 25 height 16
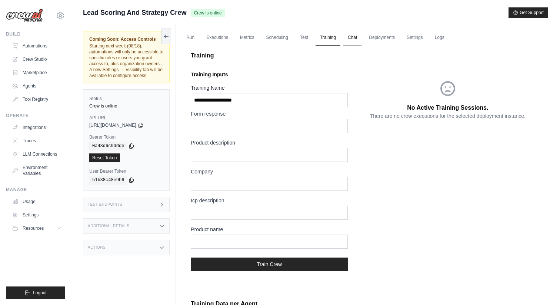
click at [352, 40] on link "Chat" at bounding box center [353, 38] width 18 height 16
click at [390, 40] on link "Deployments" at bounding box center [382, 38] width 35 height 16
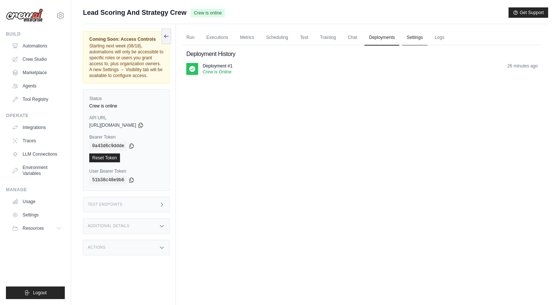
click at [414, 37] on link "Settings" at bounding box center [415, 38] width 25 height 16
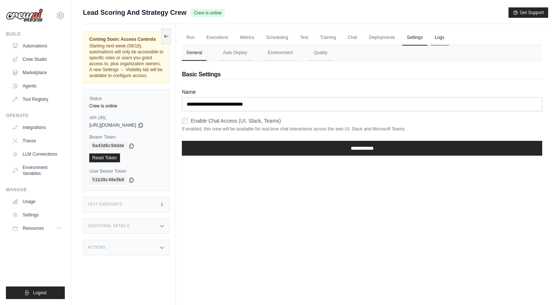
click at [440, 37] on link "Logs" at bounding box center [440, 38] width 19 height 16
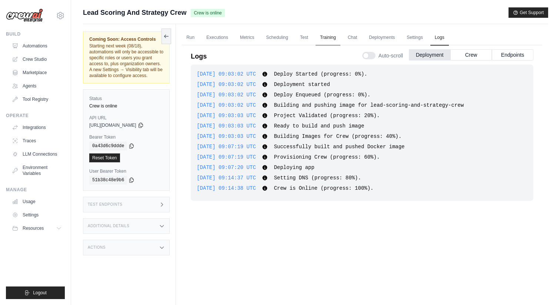
click at [331, 41] on link "Training" at bounding box center [328, 38] width 25 height 16
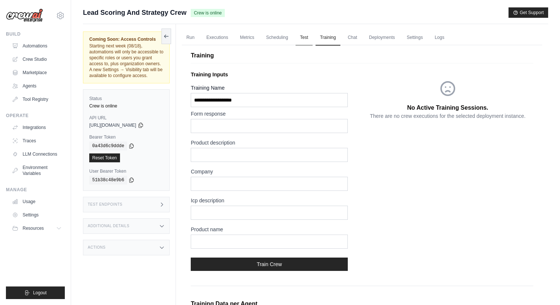
click at [305, 39] on link "Test" at bounding box center [304, 38] width 17 height 16
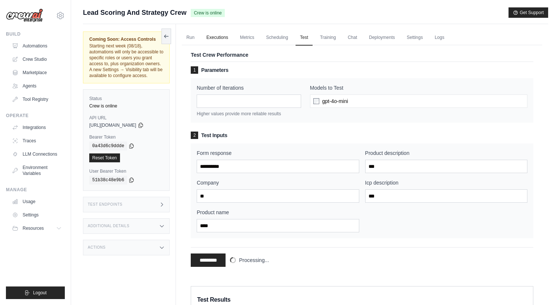
click at [215, 38] on link "Executions" at bounding box center [217, 38] width 31 height 16
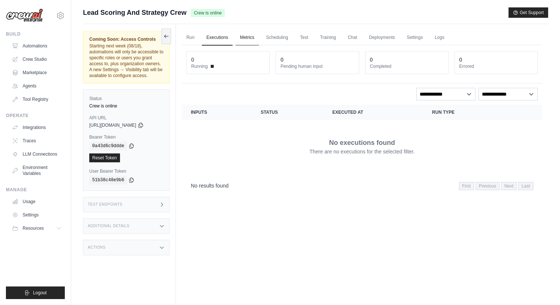
click at [248, 38] on link "Metrics" at bounding box center [247, 38] width 23 height 16
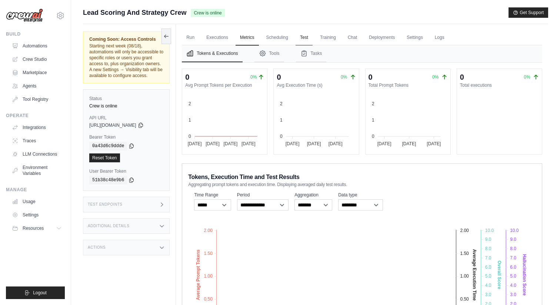
click at [305, 37] on link "Test" at bounding box center [304, 38] width 17 height 16
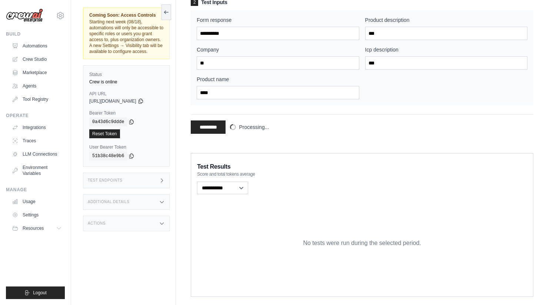
scroll to position [128, 0]
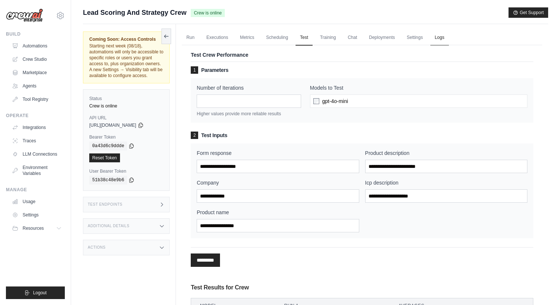
click at [441, 38] on link "Logs" at bounding box center [440, 38] width 19 height 16
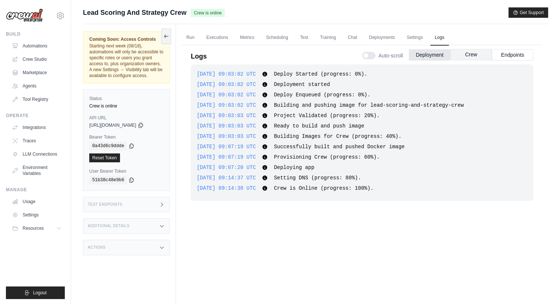
click at [473, 56] on button "Crew" at bounding box center [472, 54] width 42 height 11
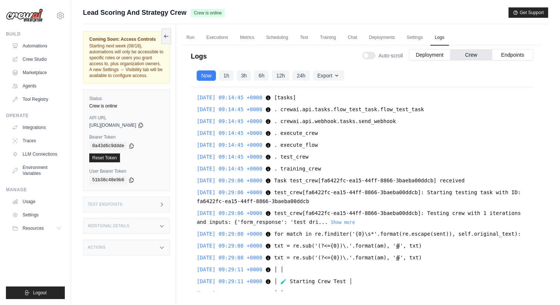
scroll to position [11642, 0]
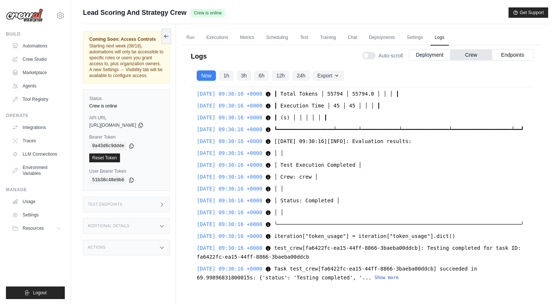
click at [387, 276] on button "Show more" at bounding box center [387, 278] width 24 height 6
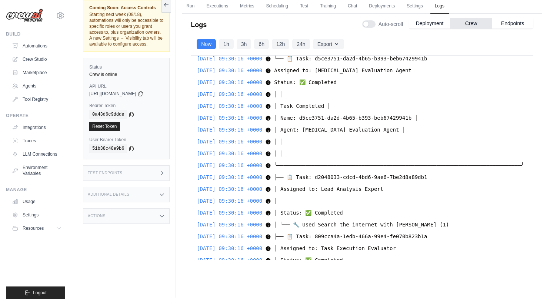
scroll to position [10346, 0]
